Goal: Use online tool/utility: Utilize a website feature to perform a specific function

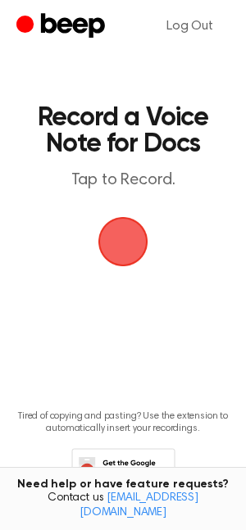
click at [121, 241] on span "button" at bounding box center [123, 241] width 79 height 79
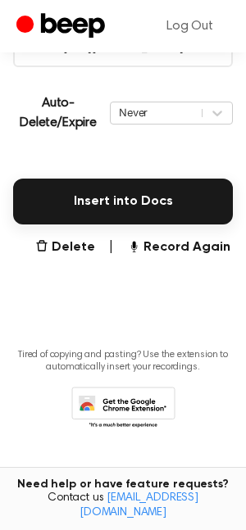
scroll to position [341, 0]
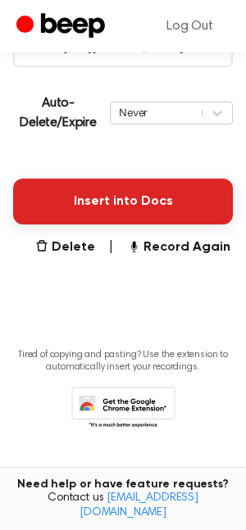
click at [99, 197] on button "Insert into Docs" at bounding box center [122, 201] width 219 height 46
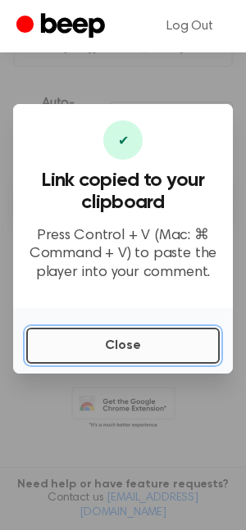
click at [92, 350] on button "Close" at bounding box center [122, 346] width 193 height 36
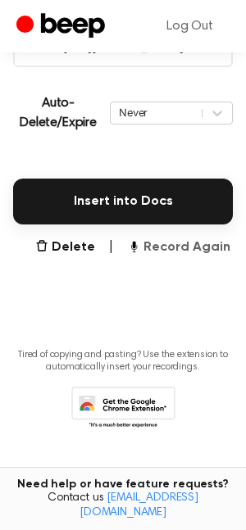
click at [197, 244] on button "Record Again" at bounding box center [178, 247] width 103 height 20
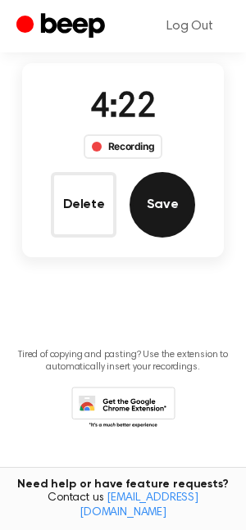
click at [151, 214] on button "Save" at bounding box center [162, 205] width 66 height 66
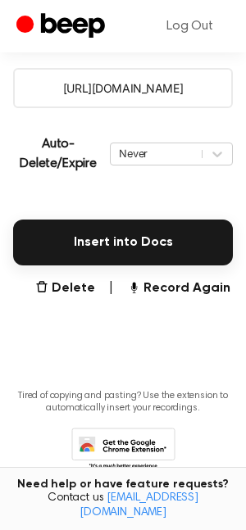
scroll to position [341, 0]
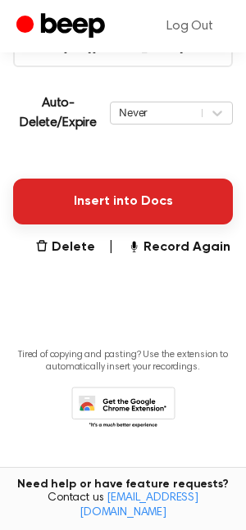
click at [140, 185] on button "Insert into Docs" at bounding box center [122, 201] width 219 height 46
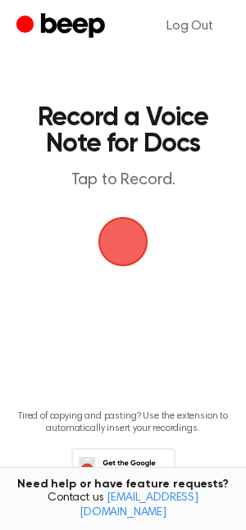
click at [123, 243] on span "button" at bounding box center [123, 241] width 88 height 88
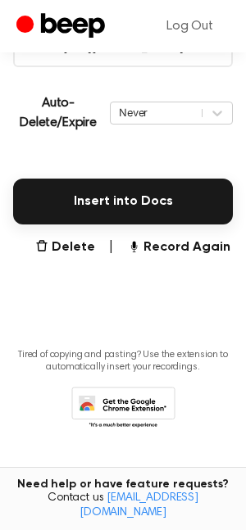
scroll to position [341, 0]
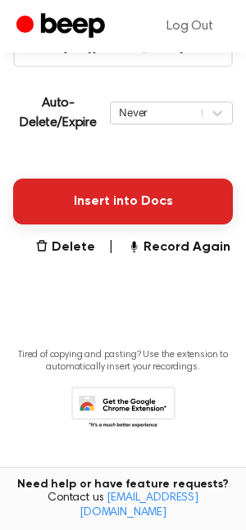
click at [79, 204] on button "Insert into Docs" at bounding box center [122, 201] width 219 height 46
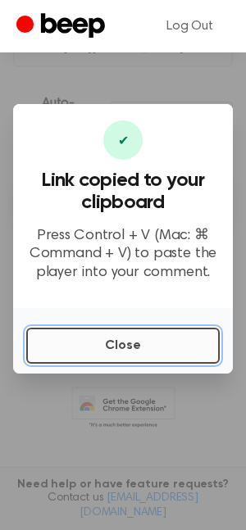
click at [97, 354] on button "Close" at bounding box center [122, 346] width 193 height 36
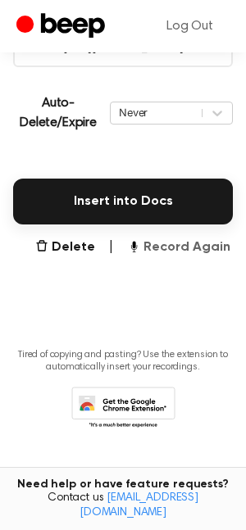
click at [182, 247] on button "Record Again" at bounding box center [178, 247] width 103 height 20
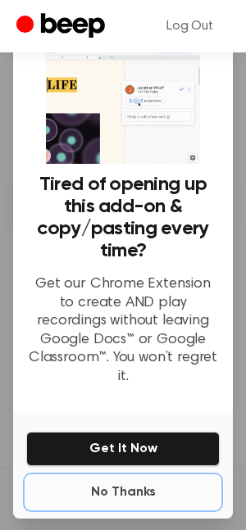
click at [138, 476] on button "No Thanks" at bounding box center [122, 492] width 193 height 33
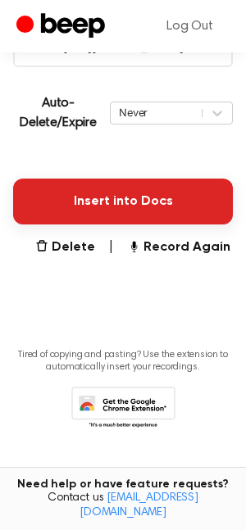
click at [120, 192] on button "Insert into Docs" at bounding box center [122, 201] width 219 height 46
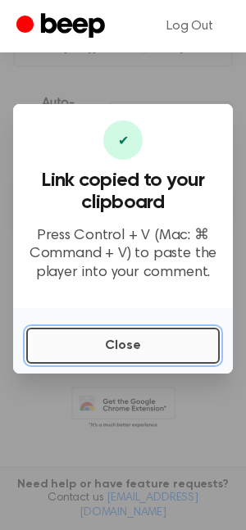
click at [99, 332] on button "Close" at bounding box center [122, 346] width 193 height 36
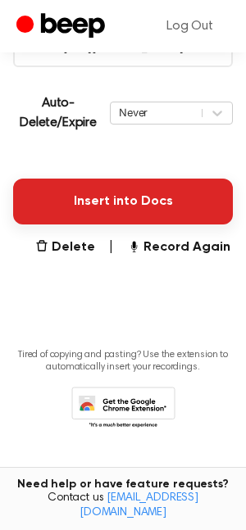
click at [109, 214] on button "Insert into Docs" at bounding box center [122, 201] width 219 height 46
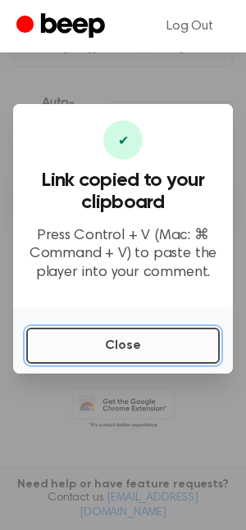
click at [128, 332] on button "Close" at bounding box center [122, 346] width 193 height 36
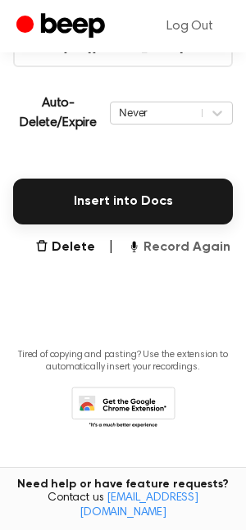
click at [153, 249] on button "Record Again" at bounding box center [178, 247] width 103 height 20
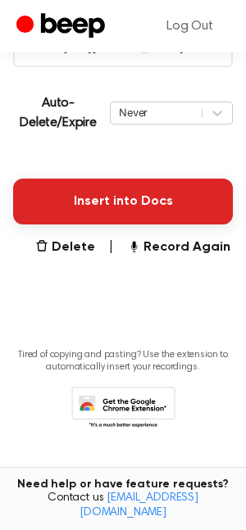
click at [97, 197] on button "Insert into Docs" at bounding box center [122, 201] width 219 height 46
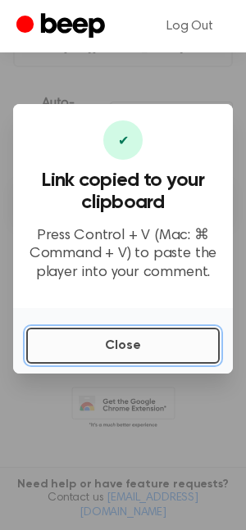
click at [131, 338] on button "Close" at bounding box center [122, 346] width 193 height 36
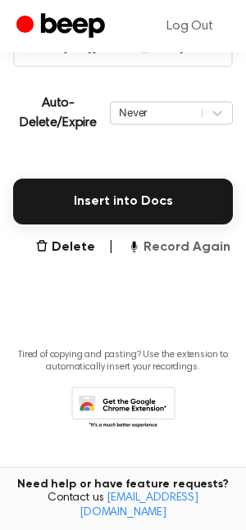
click at [183, 248] on button "Record Again" at bounding box center [178, 247] width 103 height 20
click at [126, 166] on div "Insert into Docs" at bounding box center [122, 192] width 219 height 66
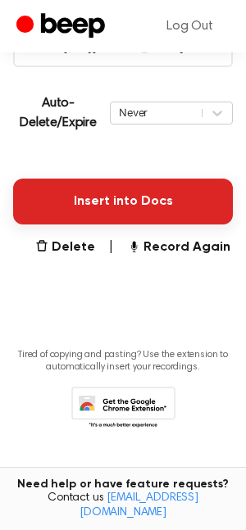
click at [120, 206] on button "Insert into Docs" at bounding box center [122, 201] width 219 height 46
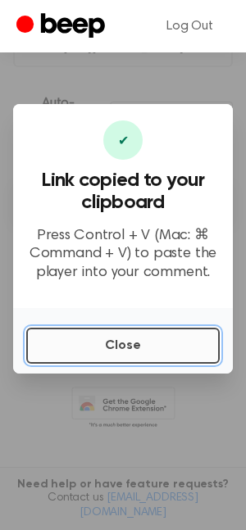
click at [97, 350] on button "Close" at bounding box center [122, 346] width 193 height 36
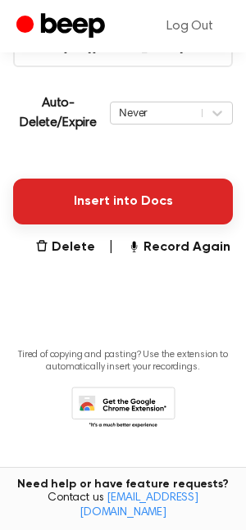
click at [111, 204] on button "Insert into Docs" at bounding box center [122, 201] width 219 height 46
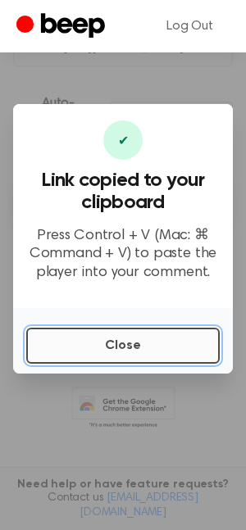
click at [78, 345] on button "Close" at bounding box center [122, 346] width 193 height 36
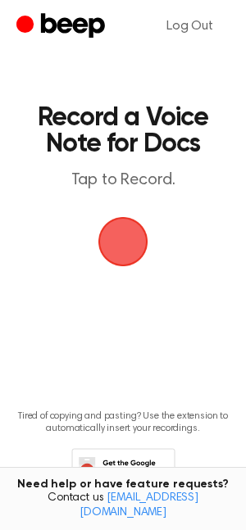
click at [143, 240] on span "button" at bounding box center [123, 242] width 46 height 46
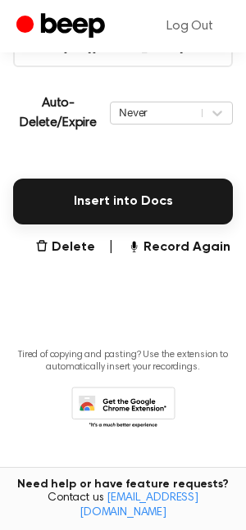
scroll to position [341, 0]
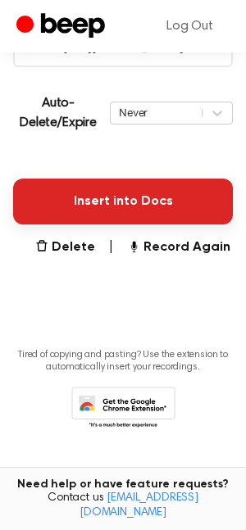
click at [115, 201] on button "Insert into Docs" at bounding box center [122, 201] width 219 height 46
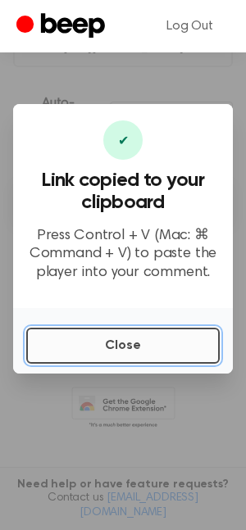
click at [109, 346] on button "Close" at bounding box center [122, 346] width 193 height 36
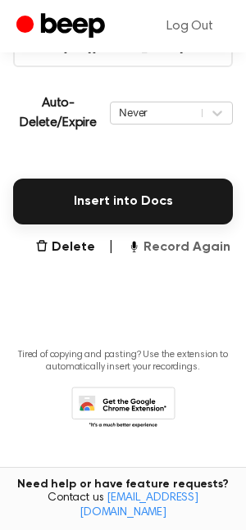
click at [167, 242] on button "Record Again" at bounding box center [178, 247] width 103 height 20
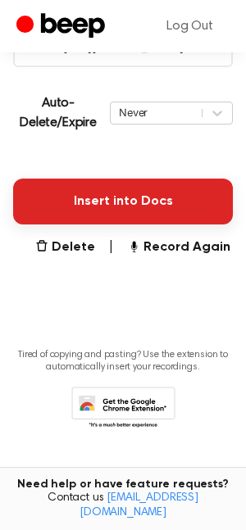
click at [93, 191] on button "Insert into Docs" at bounding box center [122, 201] width 219 height 46
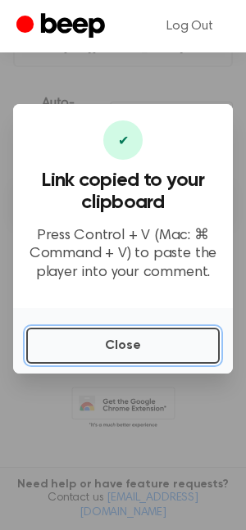
click at [93, 344] on button "Close" at bounding box center [122, 346] width 193 height 36
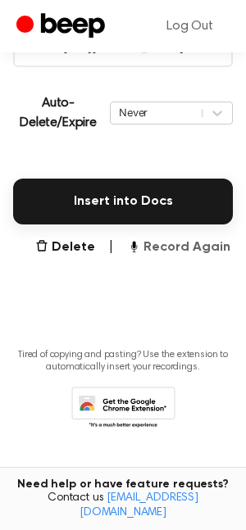
click at [156, 246] on button "Record Again" at bounding box center [178, 247] width 103 height 20
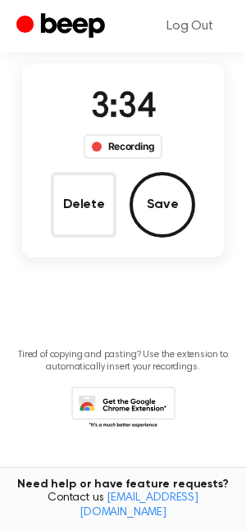
click at [169, 202] on button "Save" at bounding box center [162, 205] width 66 height 66
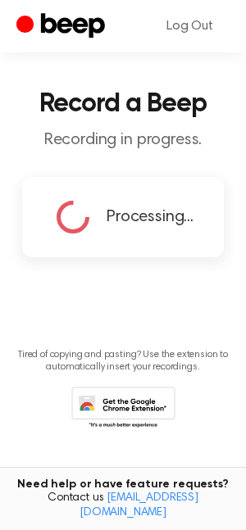
scroll to position [301, 0]
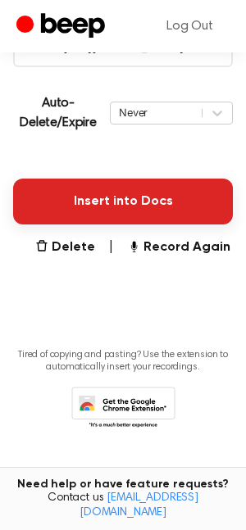
click at [132, 190] on button "Insert into Docs" at bounding box center [122, 201] width 219 height 46
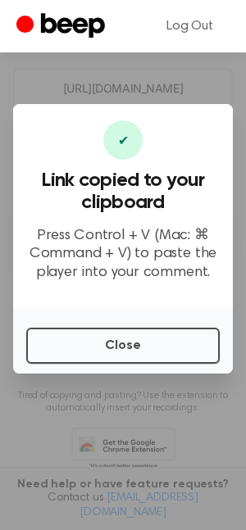
scroll to position [341, 0]
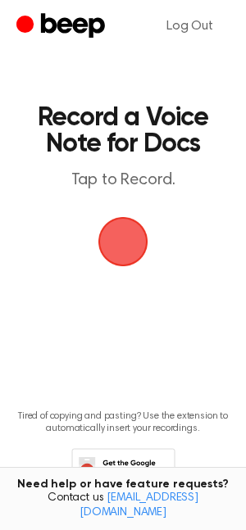
click at [116, 242] on span "button" at bounding box center [123, 241] width 53 height 53
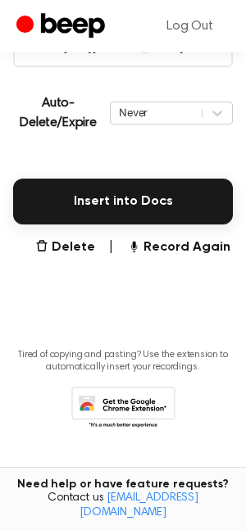
scroll to position [341, 0]
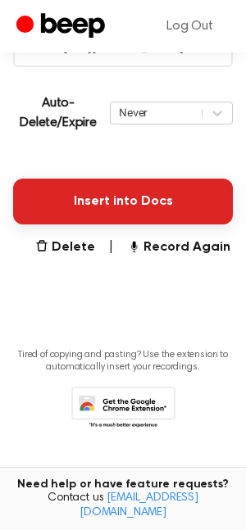
click at [97, 196] on button "Insert into Docs" at bounding box center [122, 201] width 219 height 46
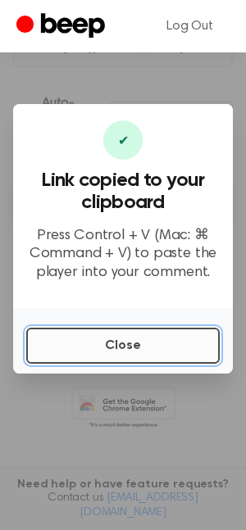
click at [110, 347] on button "Close" at bounding box center [122, 346] width 193 height 36
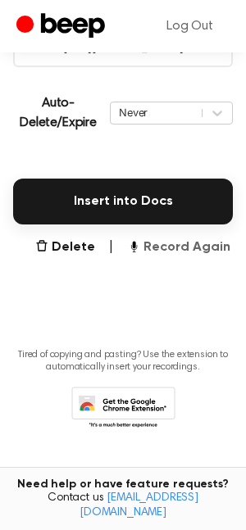
click at [158, 249] on button "Record Again" at bounding box center [178, 247] width 103 height 20
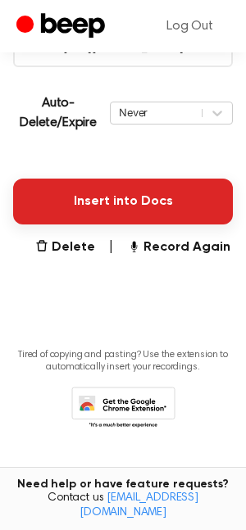
click at [114, 197] on button "Insert into Docs" at bounding box center [122, 201] width 219 height 46
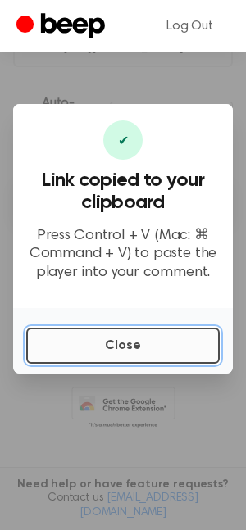
click at [176, 354] on button "Close" at bounding box center [122, 346] width 193 height 36
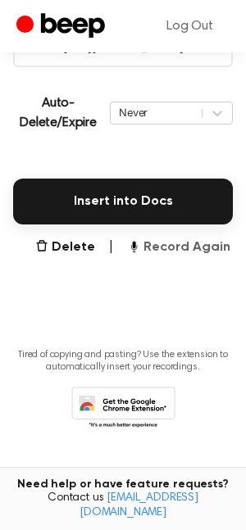
click at [166, 248] on button "Record Again" at bounding box center [178, 247] width 103 height 20
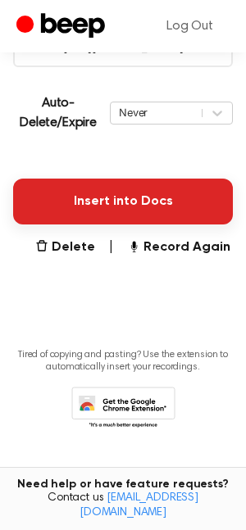
click at [87, 202] on button "Insert into Docs" at bounding box center [122, 201] width 219 height 46
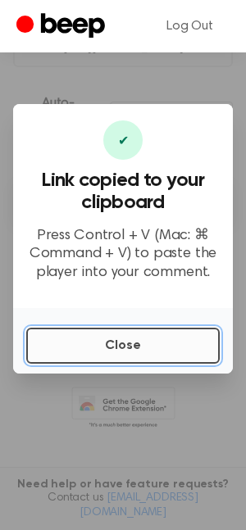
click at [79, 344] on button "Close" at bounding box center [122, 346] width 193 height 36
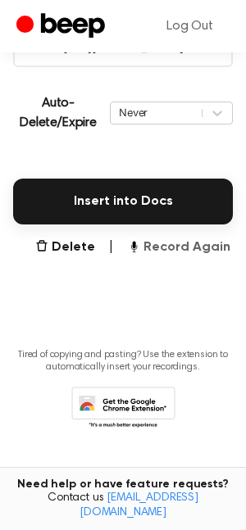
click at [159, 244] on button "Record Again" at bounding box center [178, 247] width 103 height 20
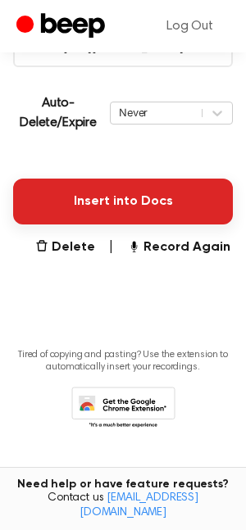
click at [199, 191] on button "Insert into Docs" at bounding box center [122, 201] width 219 height 46
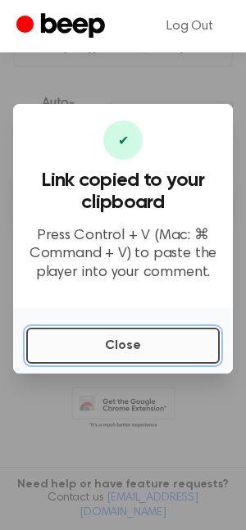
click at [116, 351] on button "Close" at bounding box center [122, 346] width 193 height 36
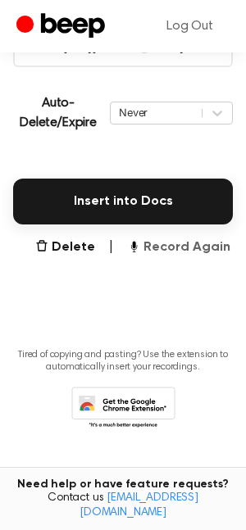
click at [206, 242] on button "Record Again" at bounding box center [178, 247] width 103 height 20
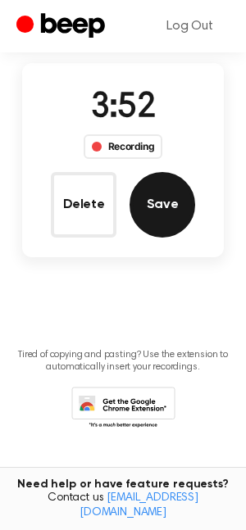
click at [163, 186] on button "Save" at bounding box center [162, 205] width 66 height 66
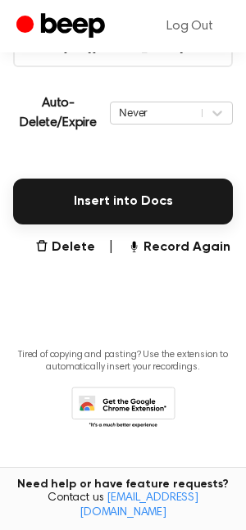
scroll to position [341, 0]
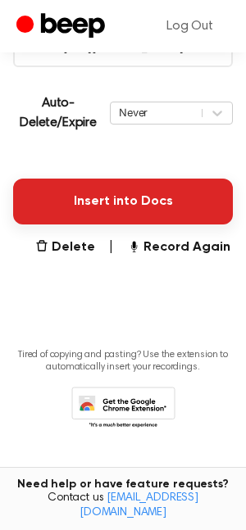
click at [129, 196] on button "Insert into Docs" at bounding box center [122, 201] width 219 height 46
